Goal: Check status: Check status

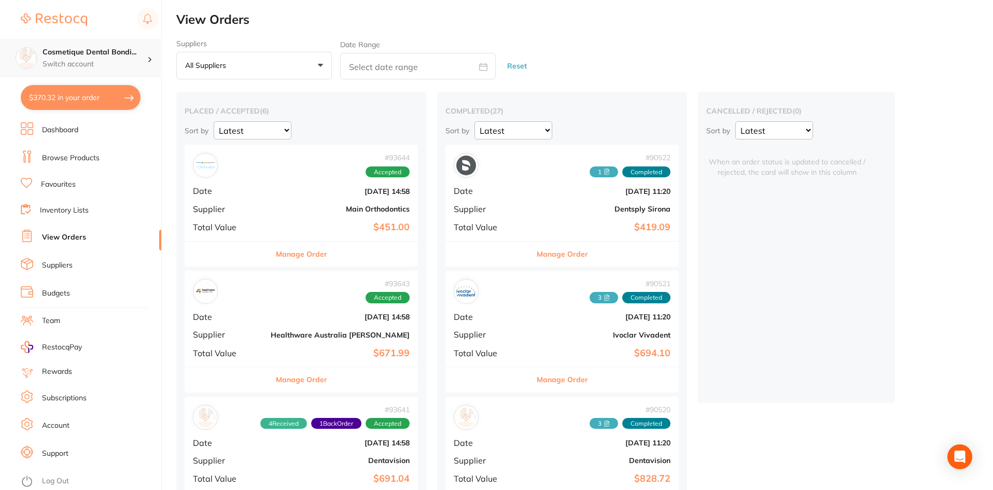
click at [132, 51] on h4 "Cosmetique Dental Bondi..." at bounding box center [95, 52] width 105 height 10
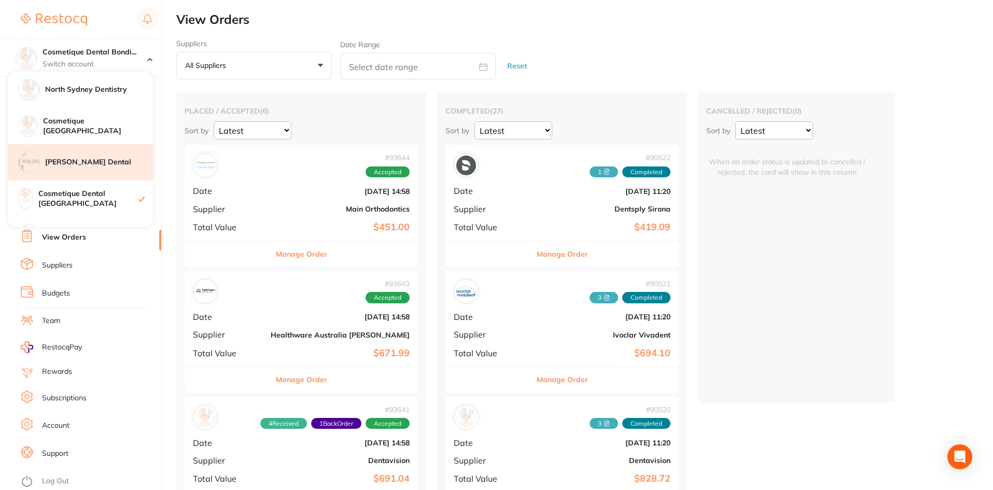
click at [81, 169] on div "[PERSON_NAME] Dental" at bounding box center [80, 162] width 145 height 36
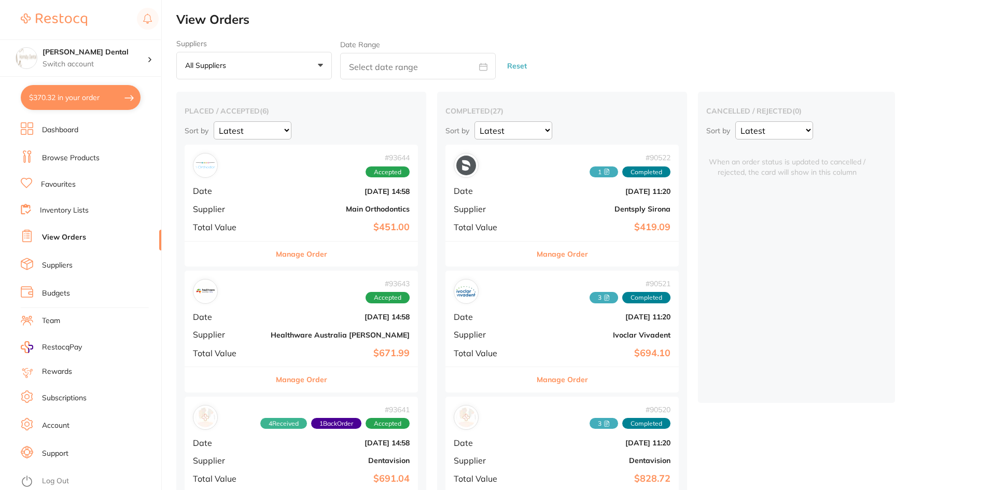
checkbox input "true"
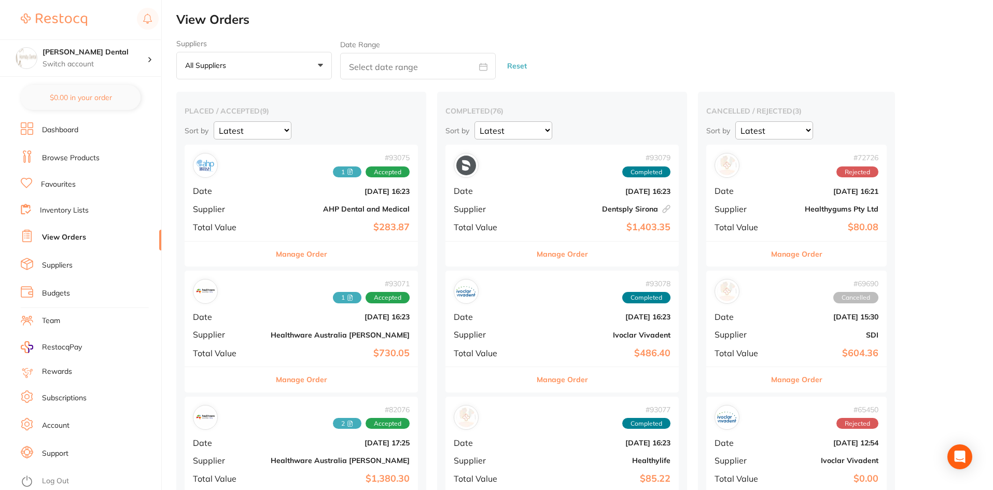
click at [245, 56] on button "All suppliers +0" at bounding box center [254, 66] width 156 height 28
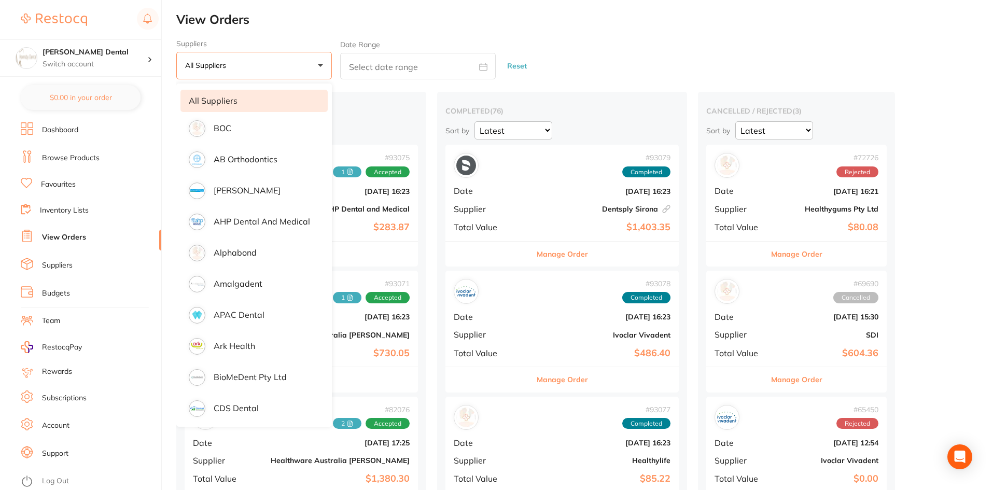
click at [395, 69] on input "text" at bounding box center [418, 66] width 156 height 26
select select "8"
select select "2025"
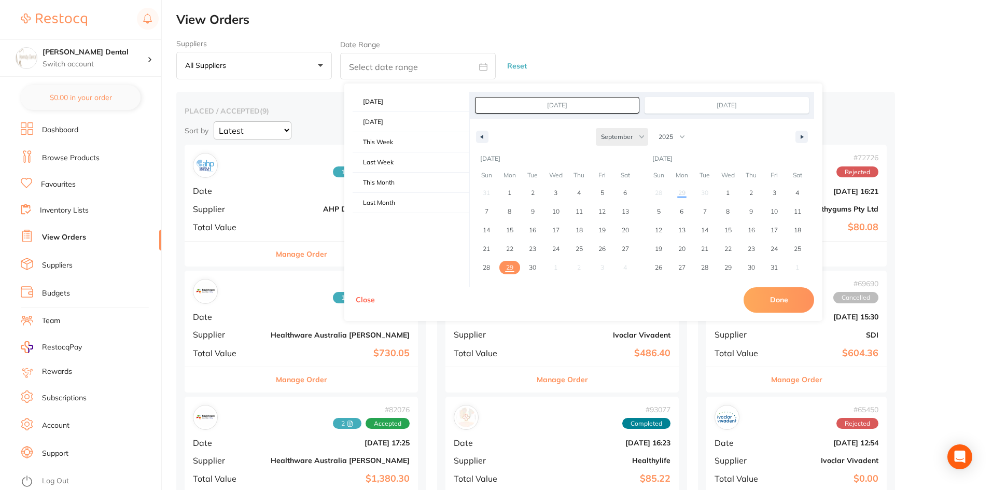
click at [633, 138] on select "January February March April May June July August September October November De…" at bounding box center [622, 137] width 52 height 18
select select "7"
click at [596, 128] on select "January February March April May June July August September October November De…" at bounding box center [622, 137] width 52 height 18
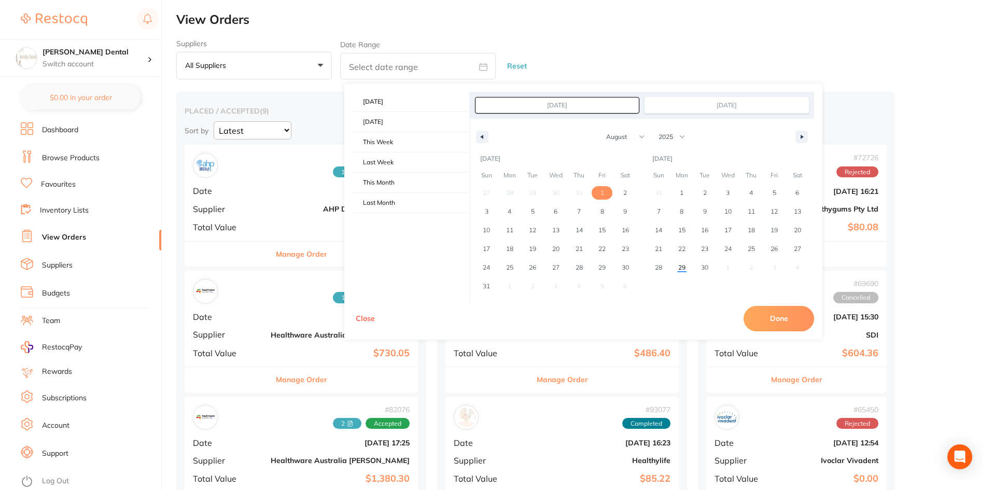
click at [595, 190] on span "1" at bounding box center [602, 192] width 23 height 13
type input "Aug 1, 2025"
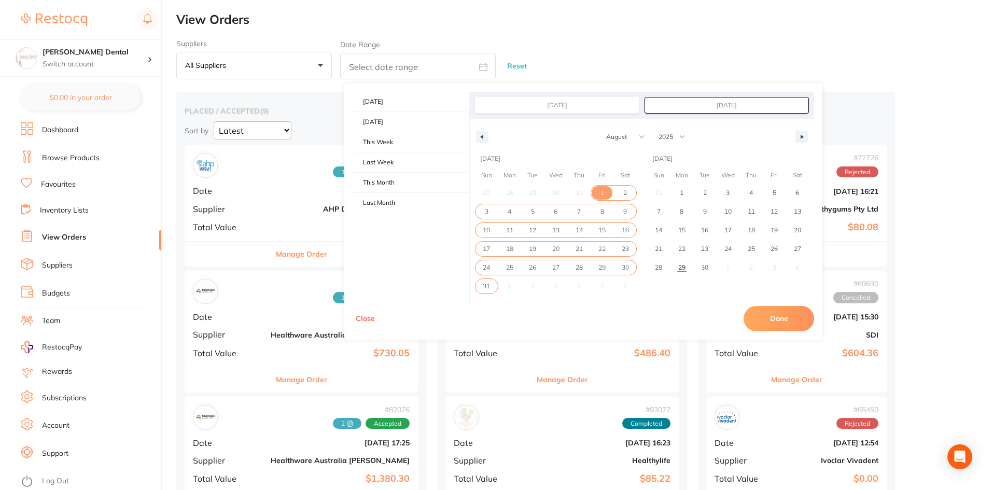
click at [489, 285] on span "31" at bounding box center [486, 286] width 7 height 19
type input "Aug 31, 2025"
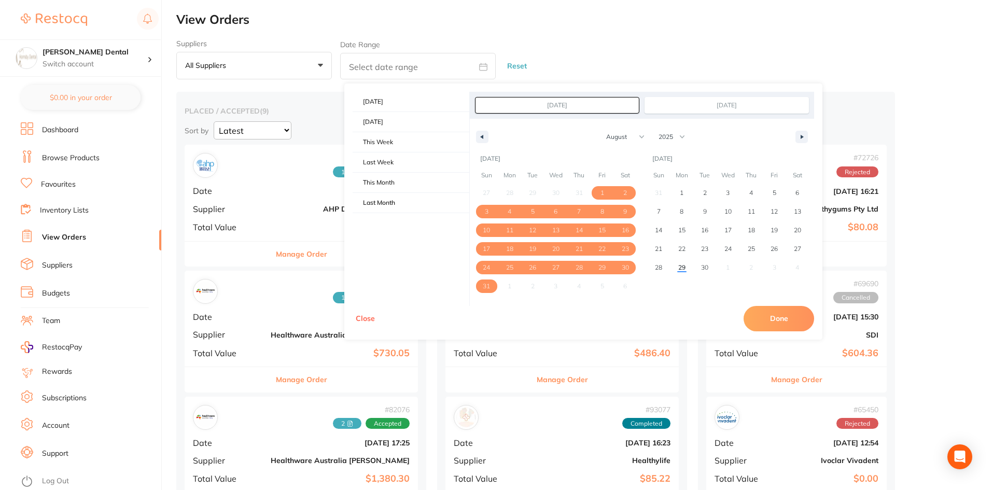
click at [790, 324] on button "Done" at bounding box center [779, 318] width 71 height 25
type input "Aug 1 2025 to Aug 31 2025"
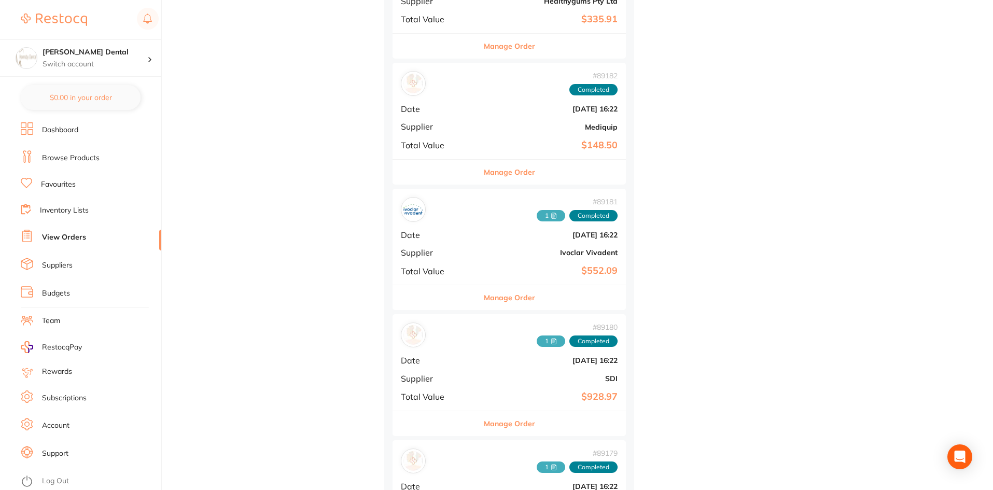
scroll to position [467, 0]
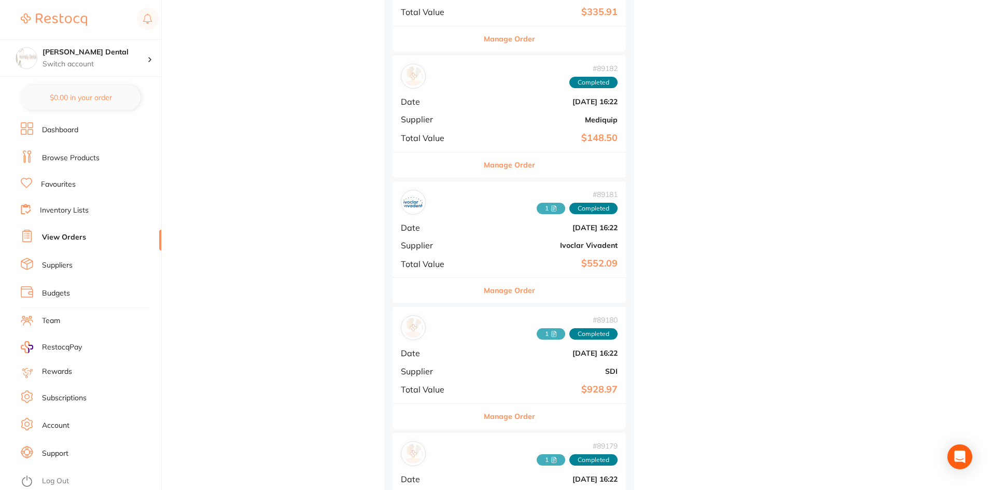
click at [551, 334] on icon at bounding box center [554, 334] width 6 height 6
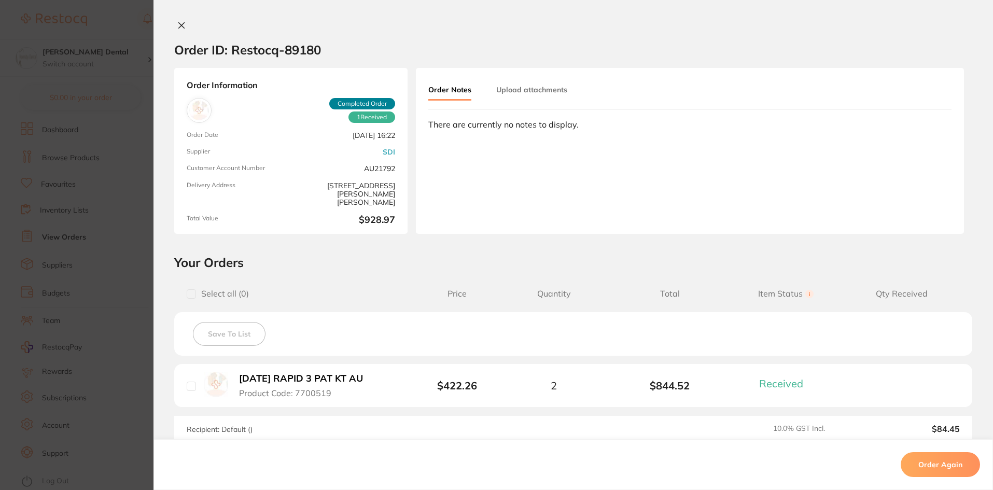
click at [526, 88] on button "Upload attachments" at bounding box center [531, 89] width 71 height 19
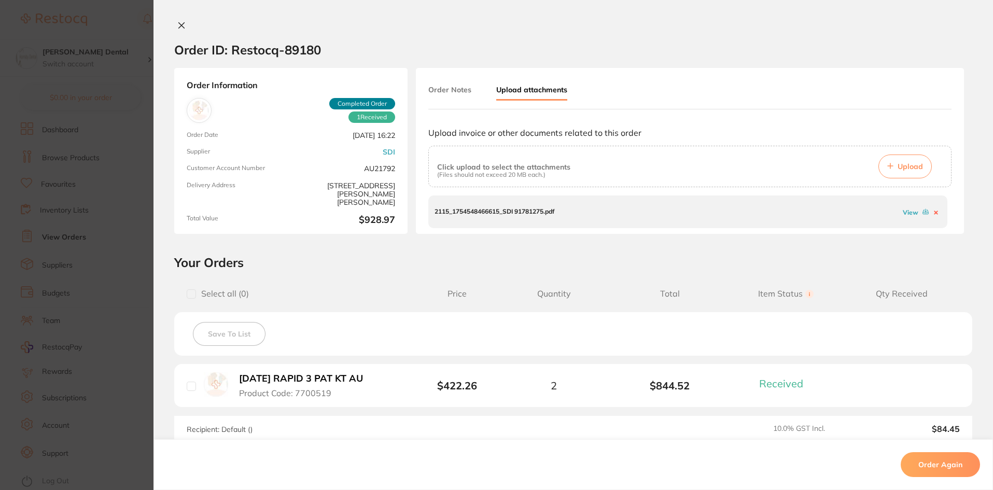
click at [912, 211] on link "View" at bounding box center [911, 212] width 16 height 8
click at [175, 29] on button at bounding box center [181, 26] width 15 height 11
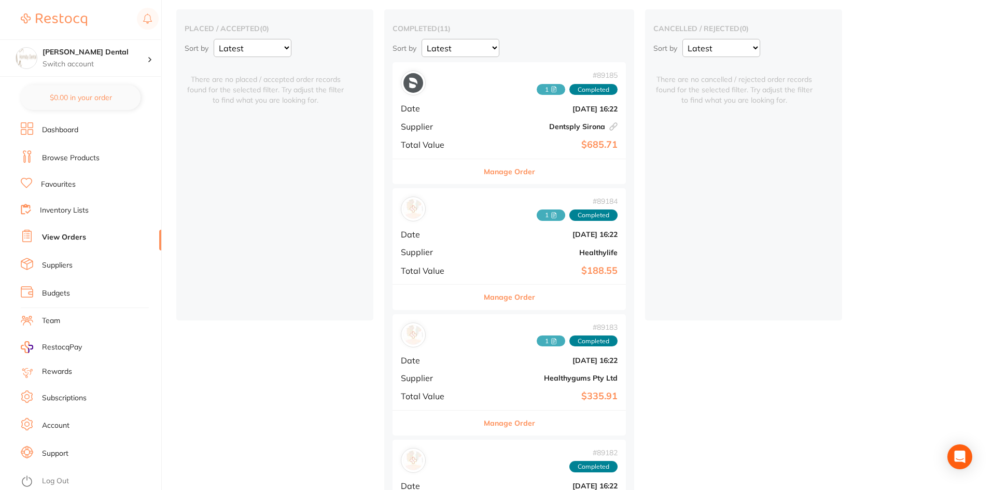
scroll to position [12, 0]
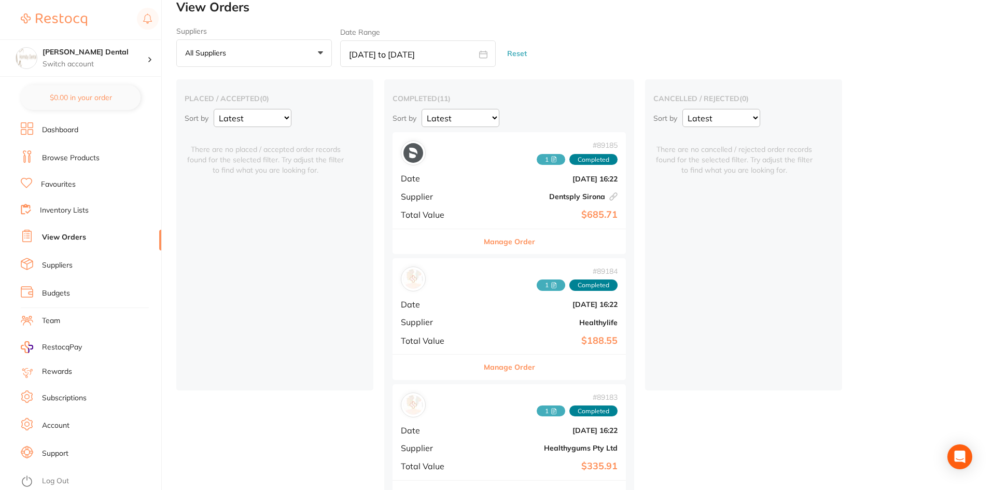
click at [397, 53] on input "Aug 1 2025 to Aug 31 2025" at bounding box center [418, 53] width 156 height 26
select select "7"
select select "2025"
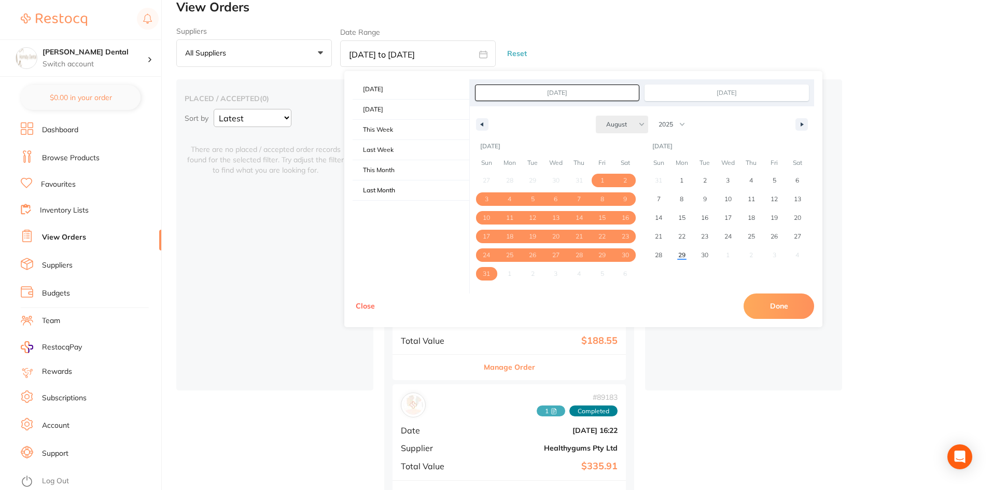
click at [632, 129] on select "January February March April May June July August September October November De…" at bounding box center [622, 125] width 52 height 18
select select "6"
click at [596, 116] on select "January February March April May June July August September October November De…" at bounding box center [622, 125] width 52 height 18
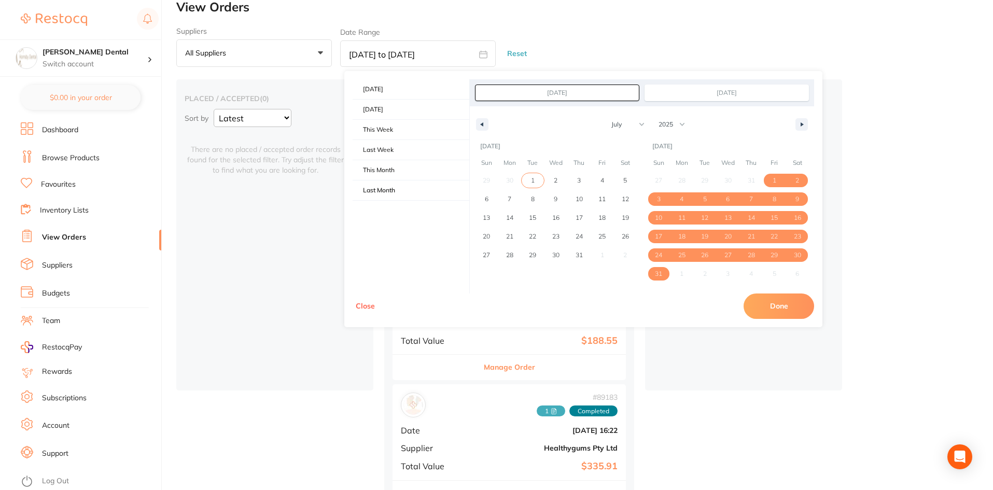
click at [535, 181] on span "1" at bounding box center [532, 180] width 23 height 13
type input "Jul 1, 2025"
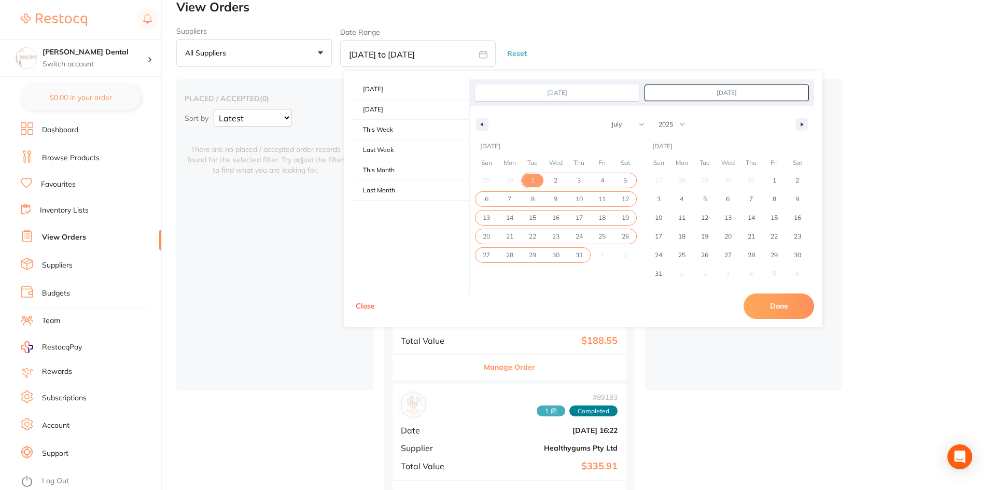
click at [578, 256] on span "31" at bounding box center [579, 255] width 7 height 19
type input "Jul 31, 2025"
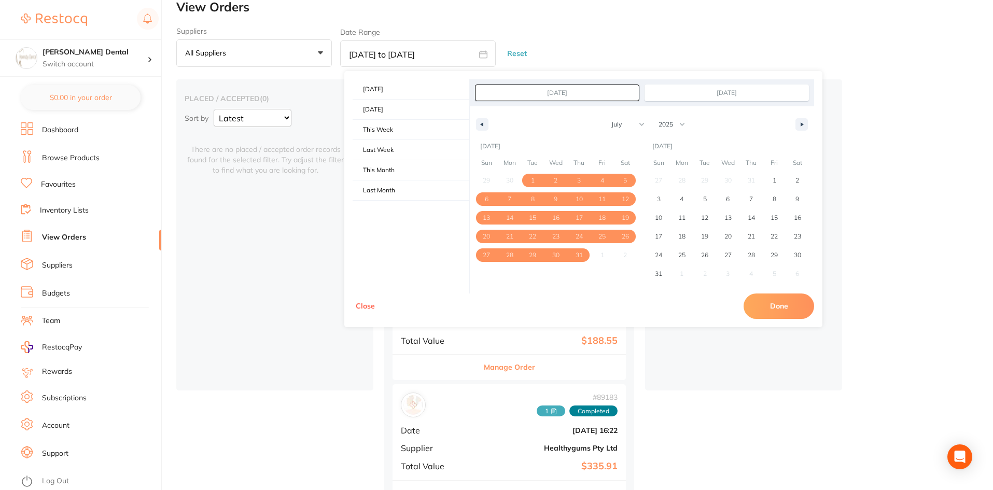
click at [774, 305] on button "Done" at bounding box center [779, 306] width 71 height 25
type input "Jul 1 2025 to Jul 31 2025"
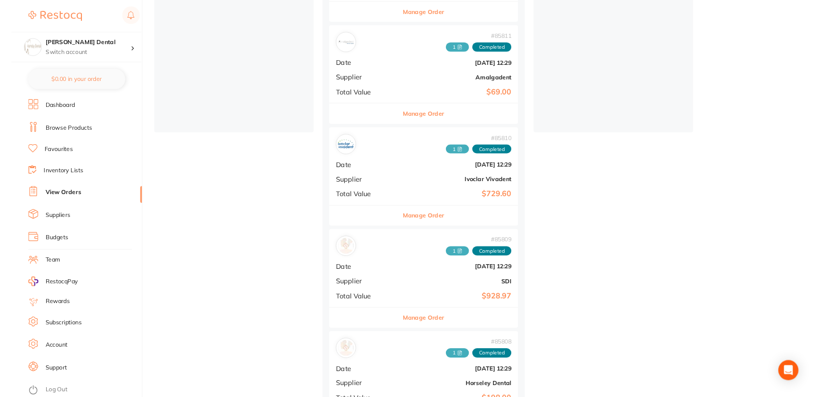
scroll to position [272, 0]
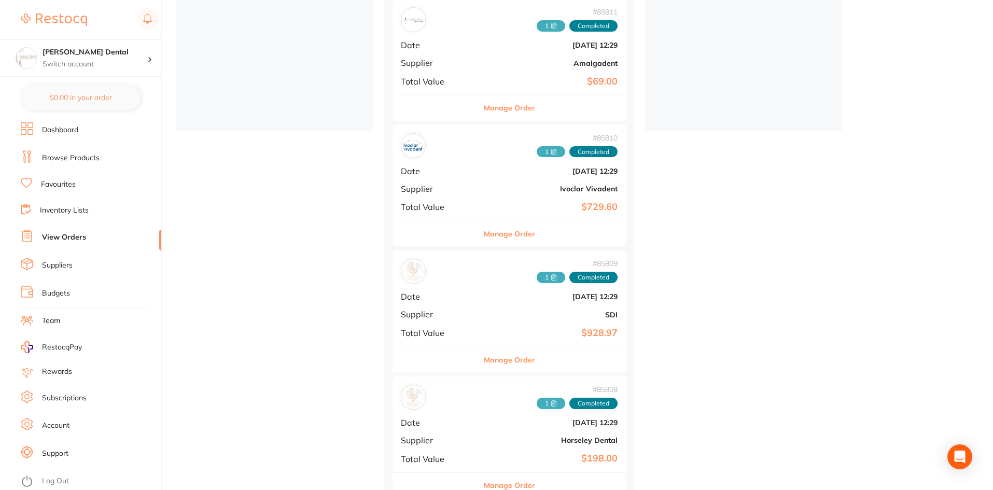
click at [537, 280] on span "1" at bounding box center [551, 277] width 29 height 11
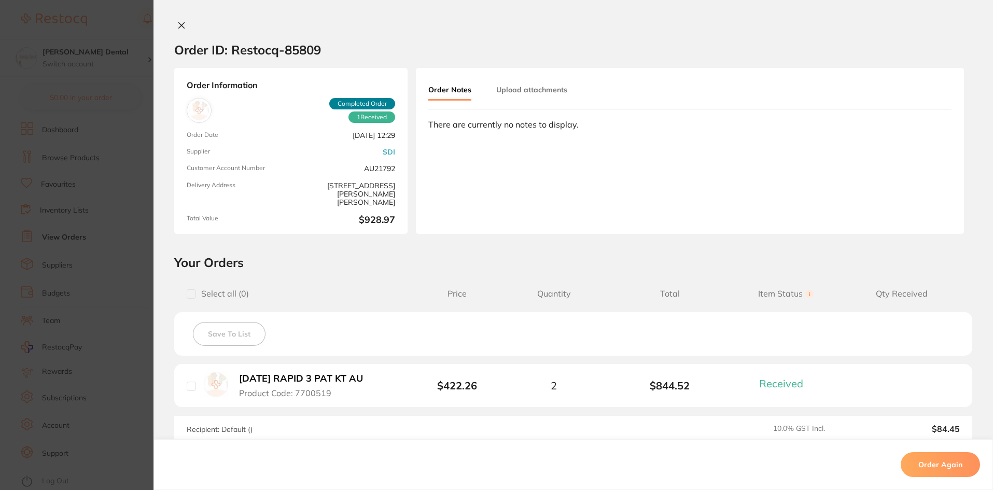
click at [551, 100] on div "Order Notes Upload attachments" at bounding box center [510, 90] width 164 height 20
click at [552, 91] on button "Upload attachments" at bounding box center [531, 89] width 71 height 19
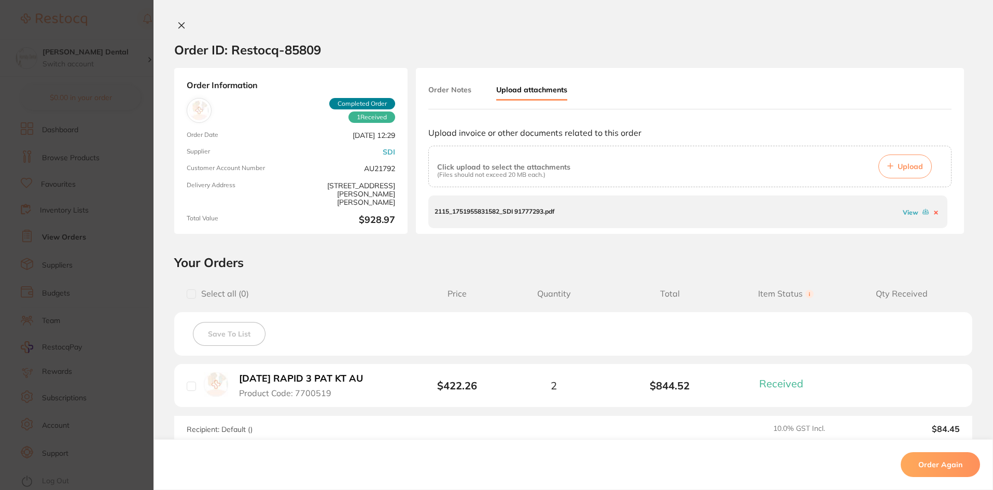
click at [910, 211] on link "View" at bounding box center [911, 212] width 16 height 8
